Goal: Task Accomplishment & Management: Use online tool/utility

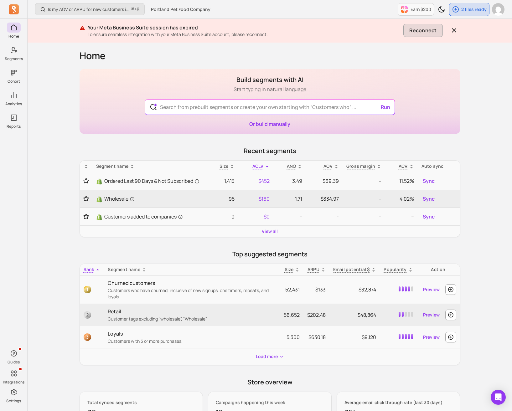
click at [413, 27] on button "Reconnect" at bounding box center [422, 30] width 39 height 13
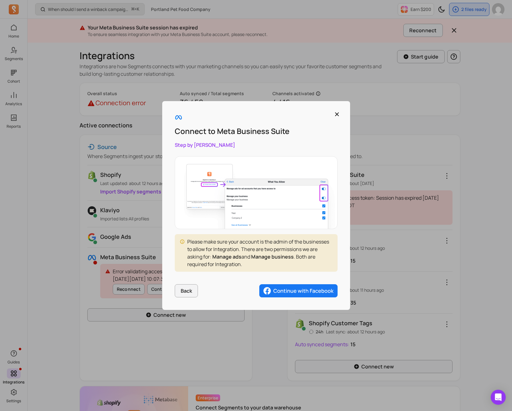
click at [281, 293] on img "button" at bounding box center [298, 290] width 78 height 13
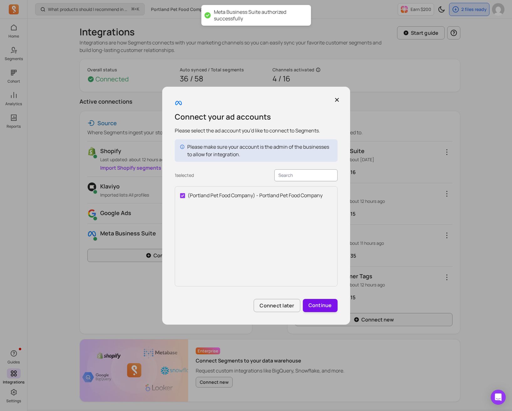
click at [319, 304] on button "Continue" at bounding box center [320, 305] width 35 height 13
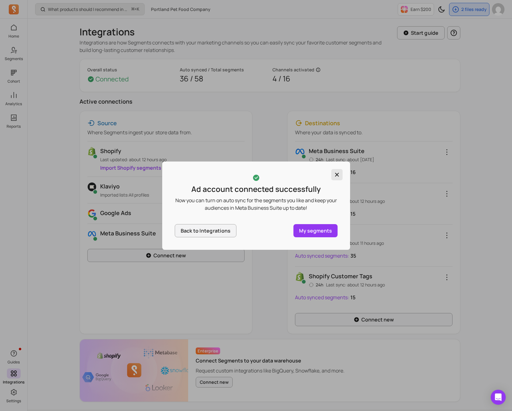
click at [340, 173] on button "button" at bounding box center [336, 174] width 11 height 11
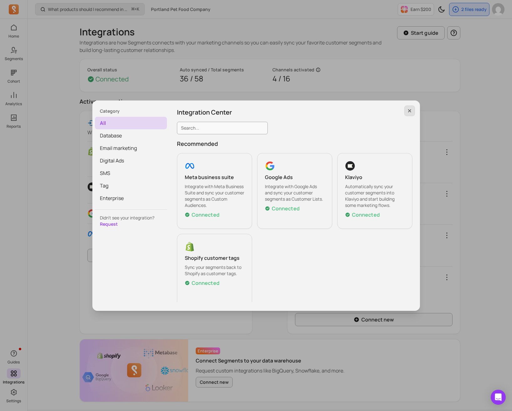
click at [411, 110] on icon "button" at bounding box center [409, 110] width 5 height 5
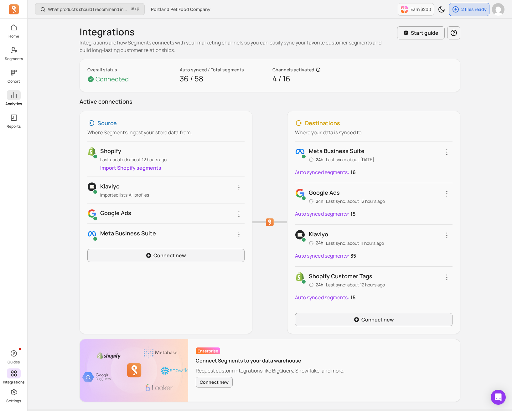
click at [14, 102] on p "Analytics" at bounding box center [13, 103] width 17 height 5
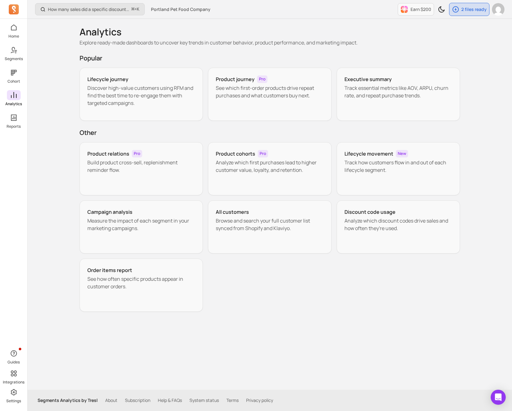
click at [16, 67] on div "Home Segments Cohort Analytics Reports" at bounding box center [13, 76] width 27 height 106
click at [13, 74] on icon at bounding box center [14, 73] width 8 height 8
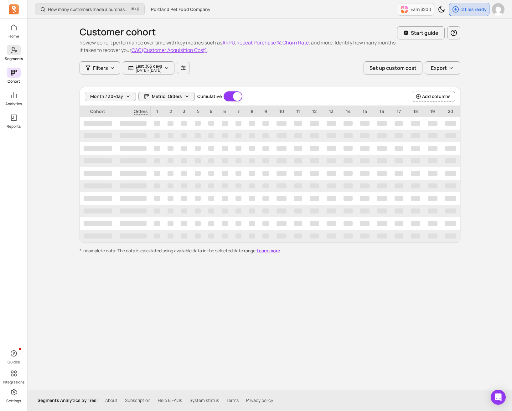
click at [10, 58] on p "Segments" at bounding box center [14, 58] width 18 height 5
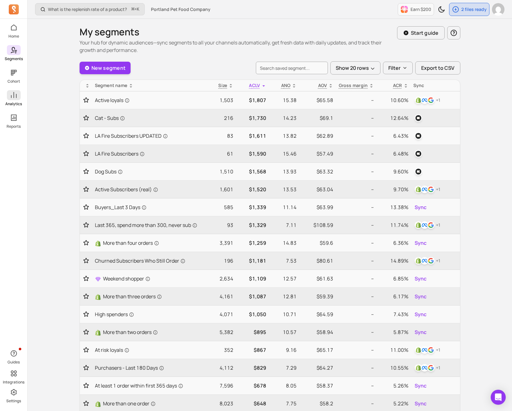
click at [16, 100] on span at bounding box center [14, 95] width 14 height 10
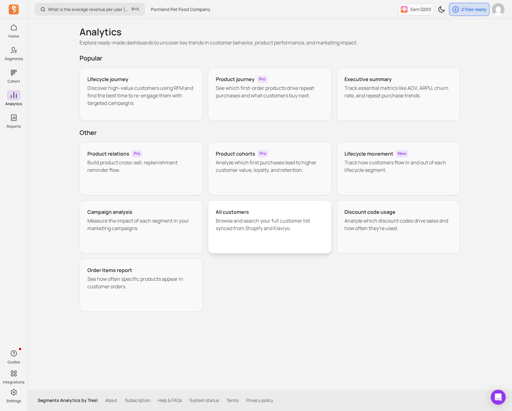
click at [245, 233] on div "All customers Browse and search your full customer list synced from Shopify and…" at bounding box center [270, 226] width 124 height 53
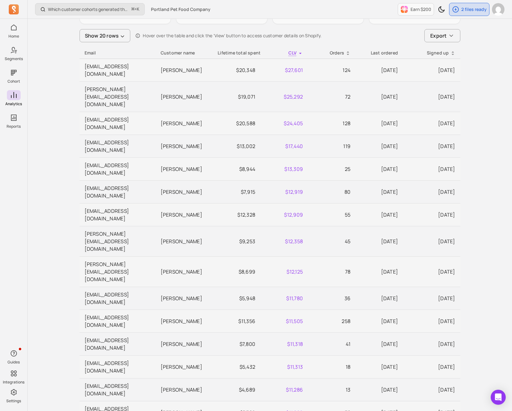
scroll to position [122, 0]
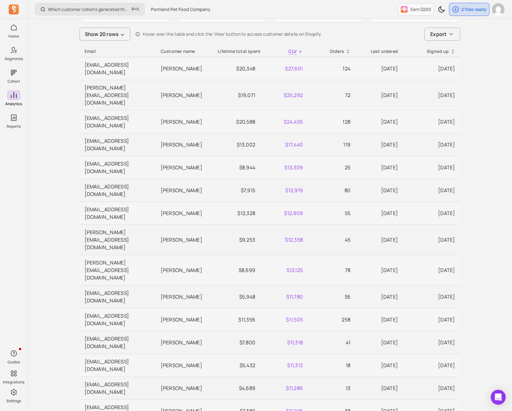
click at [251, 48] on div "Lifetime total spent" at bounding box center [237, 51] width 38 height 6
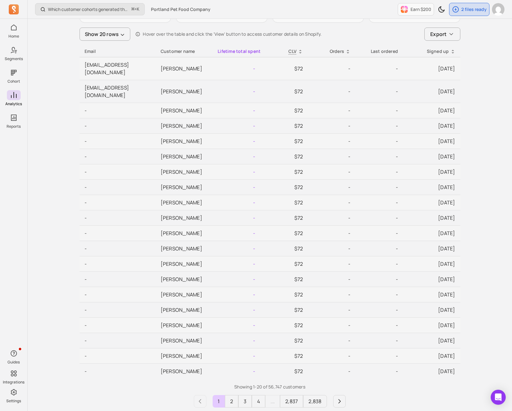
click at [243, 48] on div "Lifetime total spent" at bounding box center [237, 51] width 38 height 6
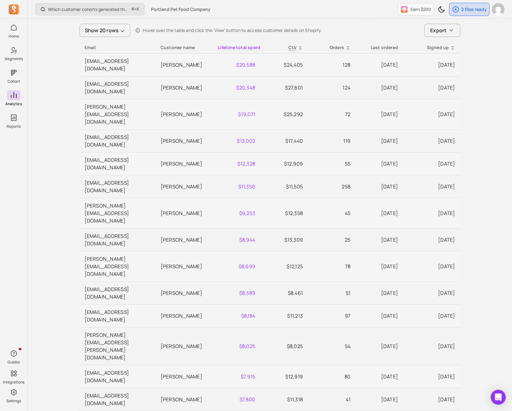
scroll to position [127, 0]
